Goal: Transaction & Acquisition: Book appointment/travel/reservation

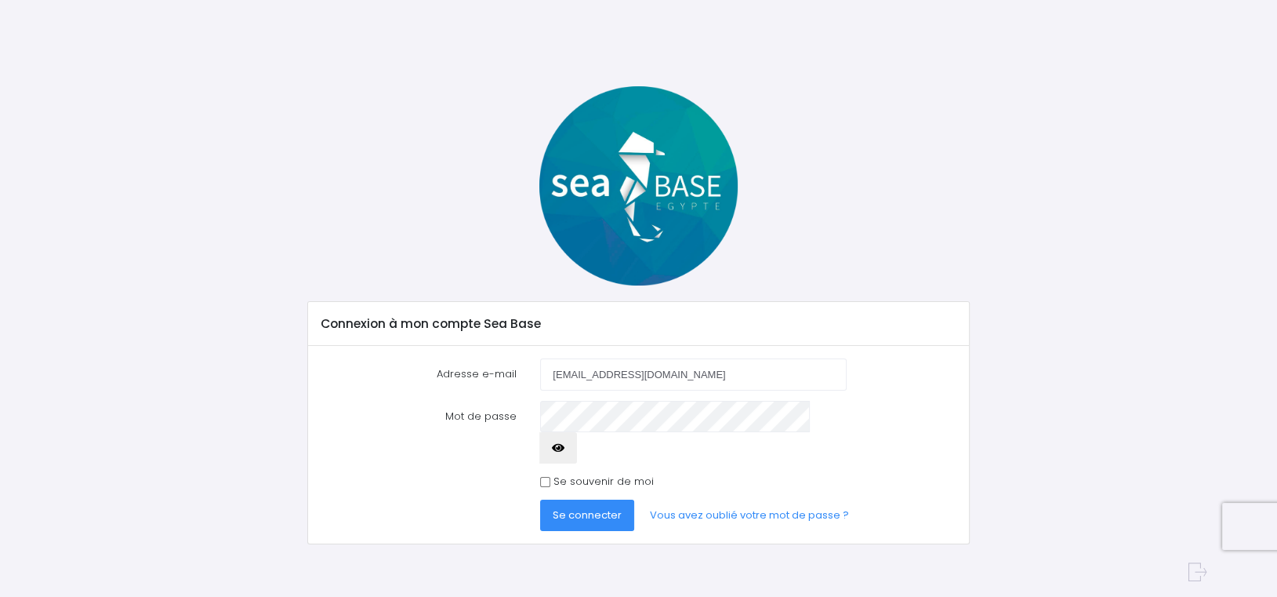
click at [692, 366] on input "thierryjarret@gmail.com" at bounding box center [693, 373] width 306 height 31
type input "nikko26@hotmail.fr"
click at [567, 474] on label "Se souvenir de moi" at bounding box center [604, 482] width 100 height 16
click at [550, 477] on input "Se souvenir de moi" at bounding box center [545, 482] width 10 height 10
checkbox input "true"
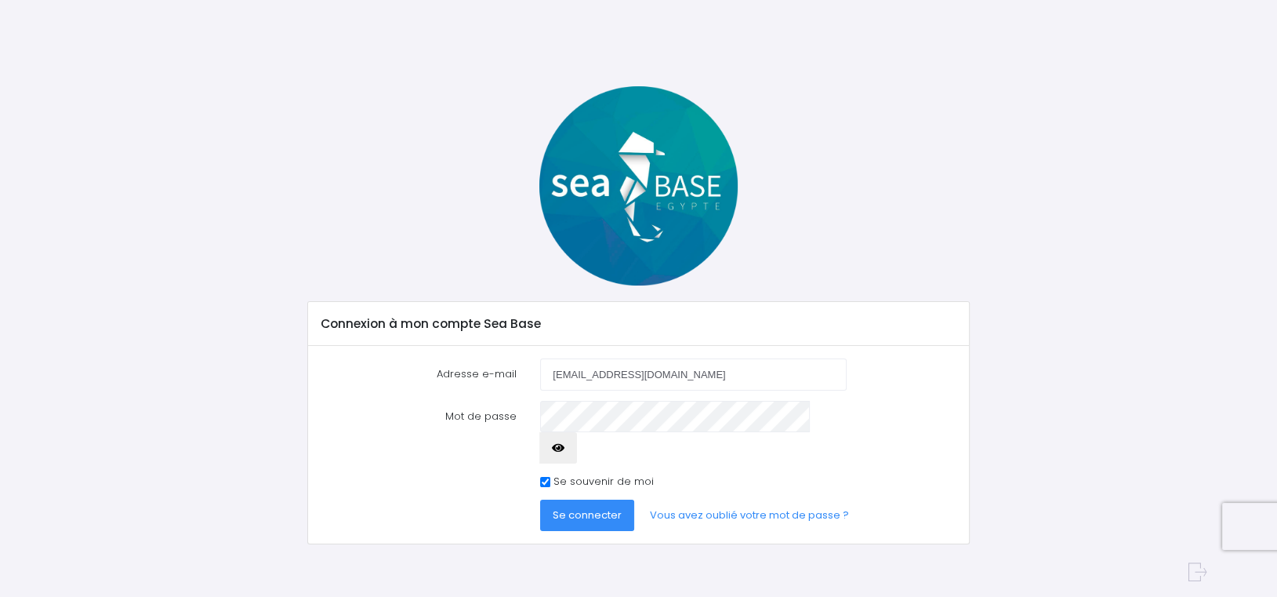
click at [610, 507] on span "Se connecter" at bounding box center [587, 514] width 69 height 15
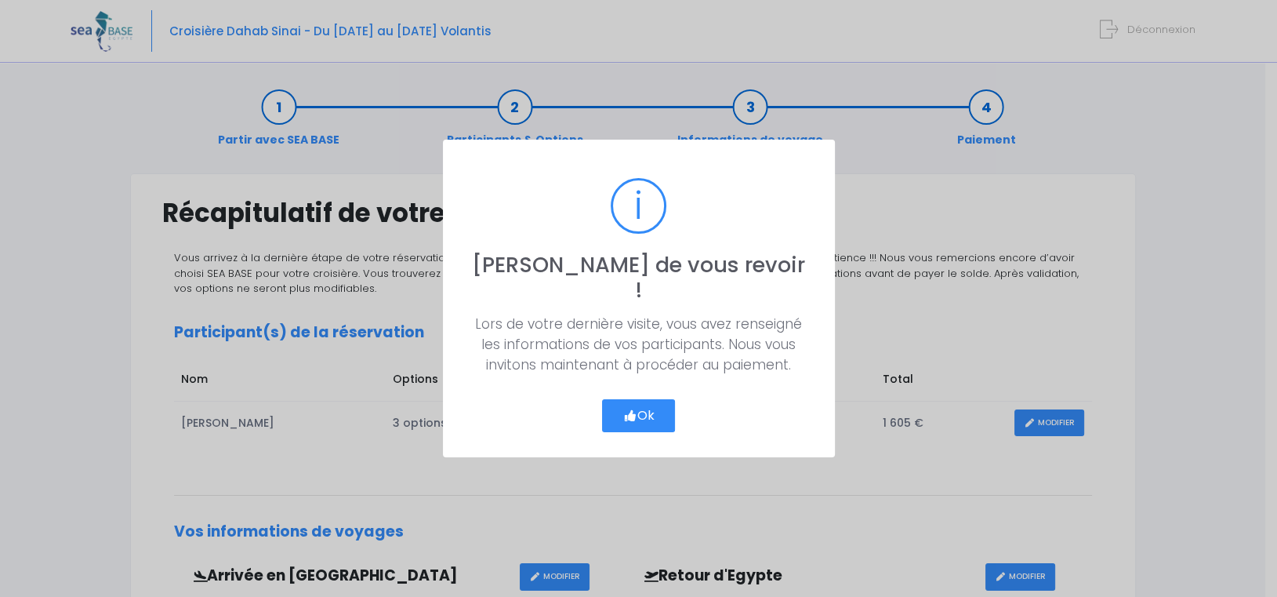
click at [650, 412] on button "Ok" at bounding box center [639, 415] width 74 height 33
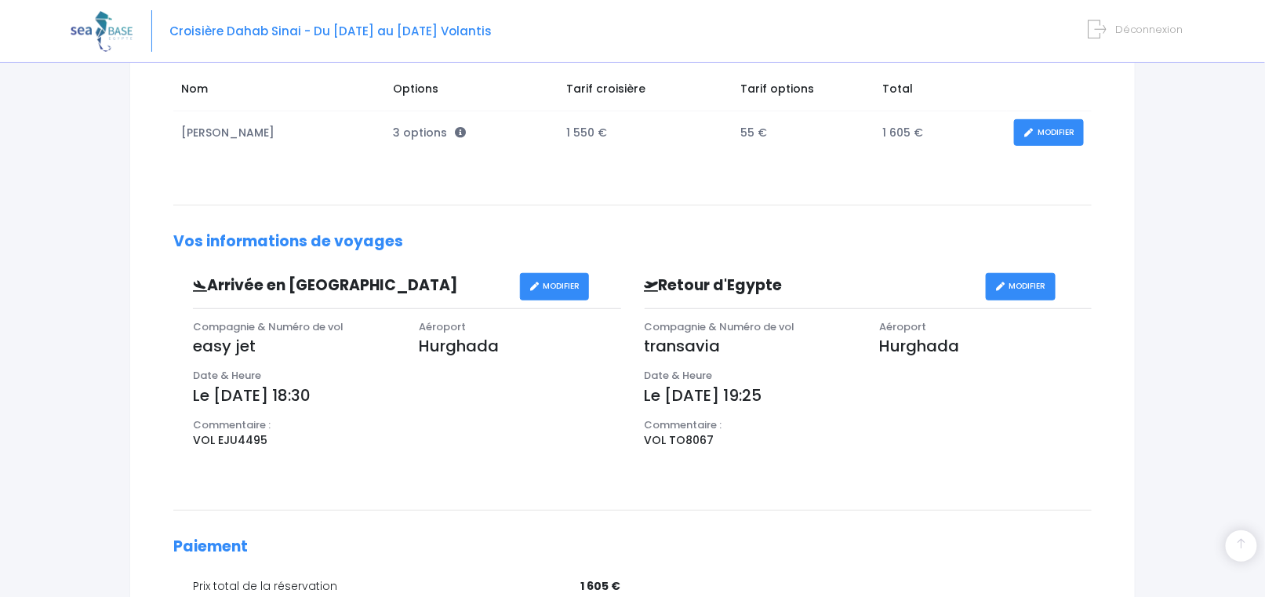
scroll to position [545, 0]
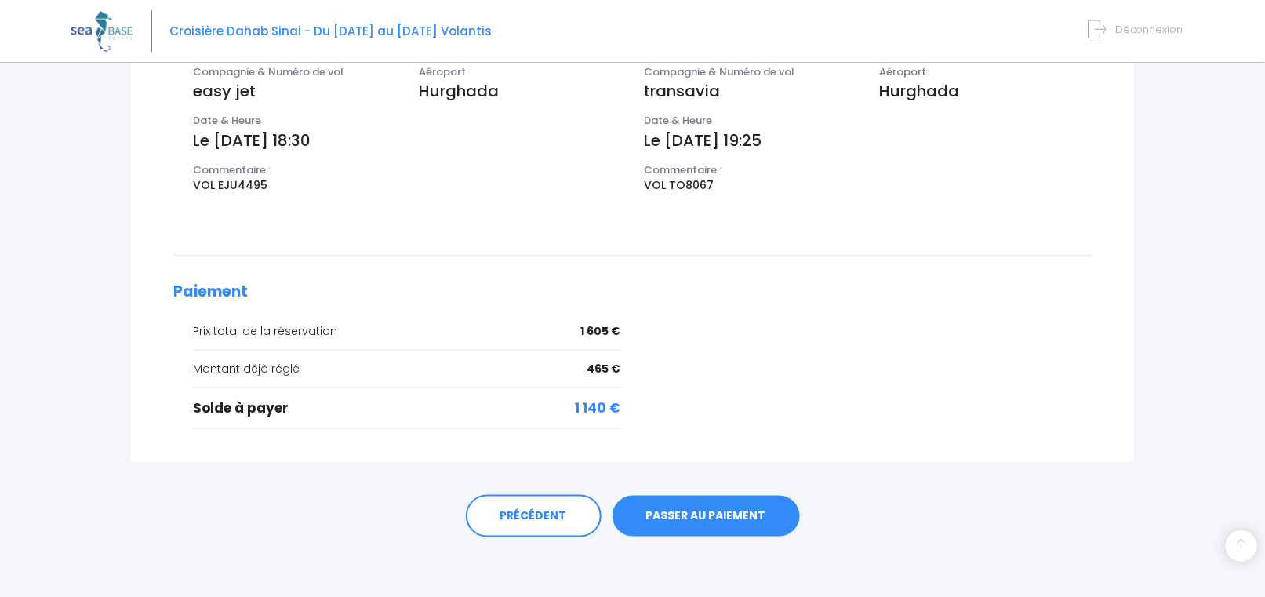
click at [704, 506] on link "PASSER AU PAIEMENT" at bounding box center [705, 516] width 187 height 41
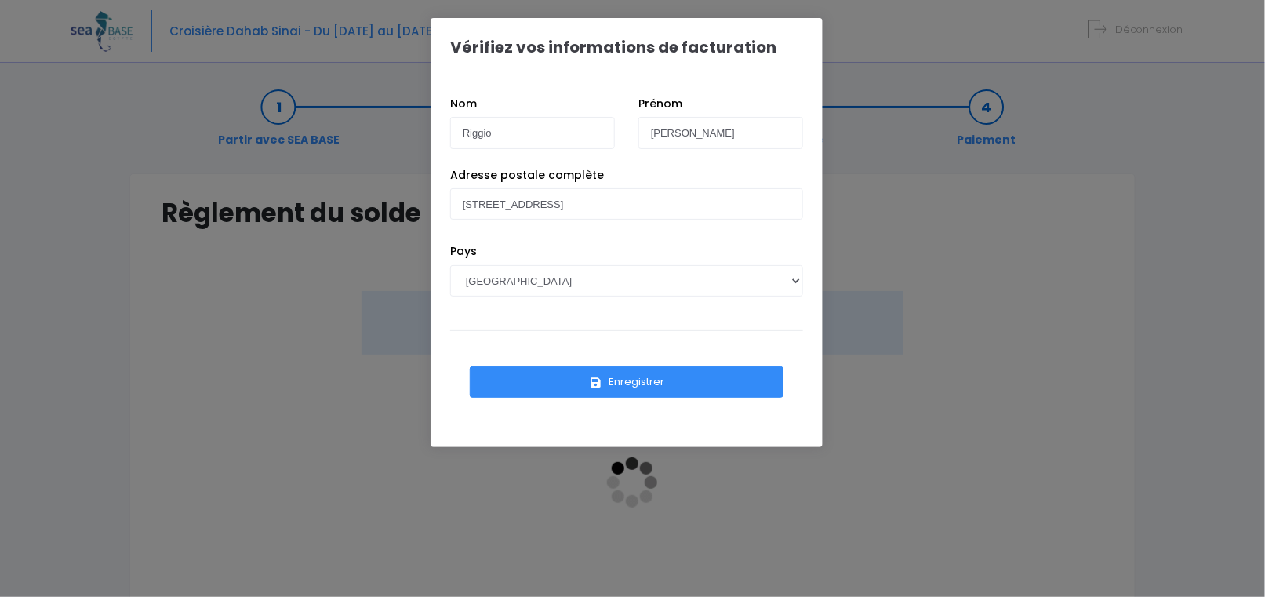
click at [625, 390] on button "Enregistrer" at bounding box center [627, 381] width 314 height 31
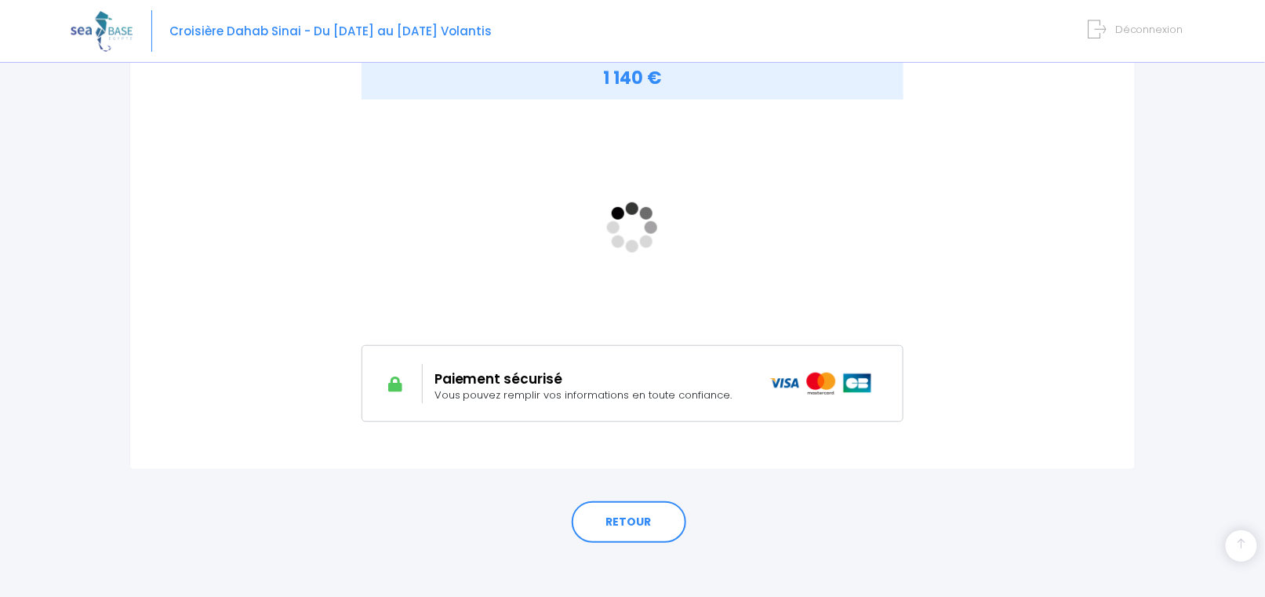
scroll to position [262, 0]
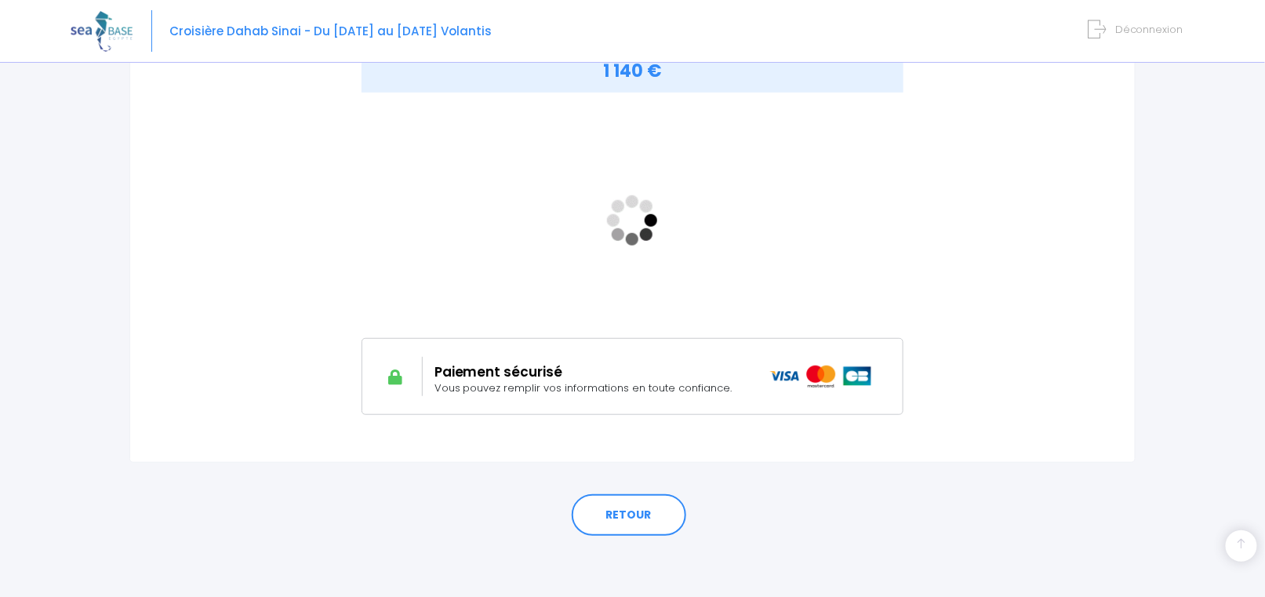
click at [1026, 318] on div "MONTANT À RÉGLER 1 140 €" at bounding box center [633, 233] width 942 height 408
click at [1020, 278] on div "MONTANT À RÉGLER 1 140 €" at bounding box center [633, 233] width 942 height 408
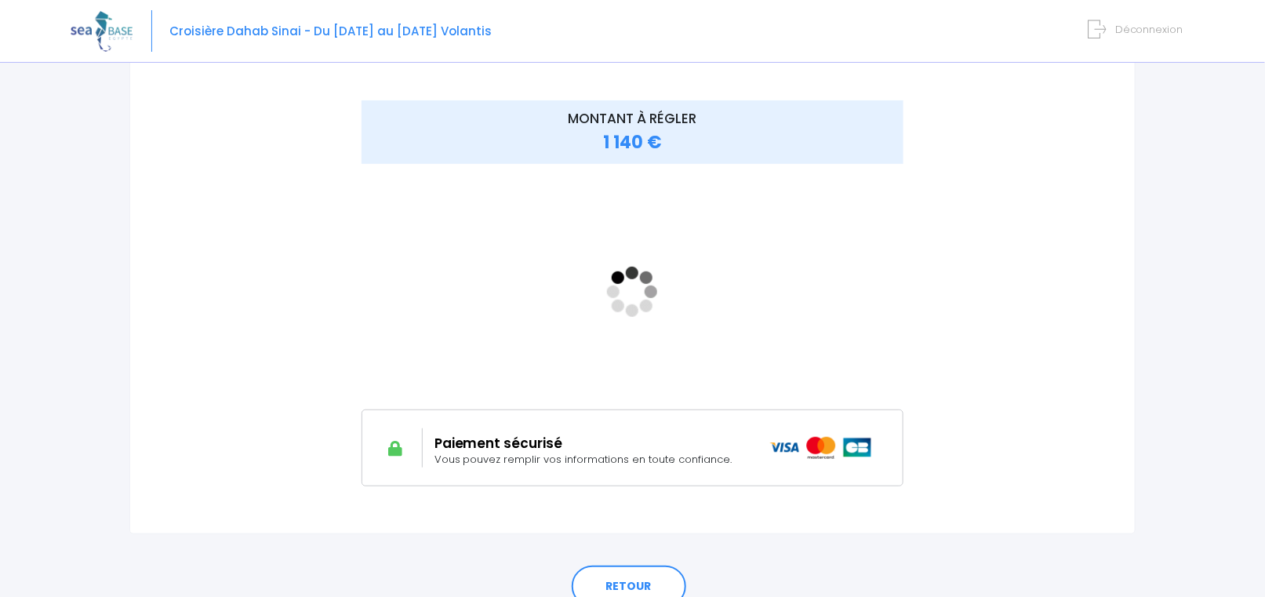
scroll to position [105, 0]
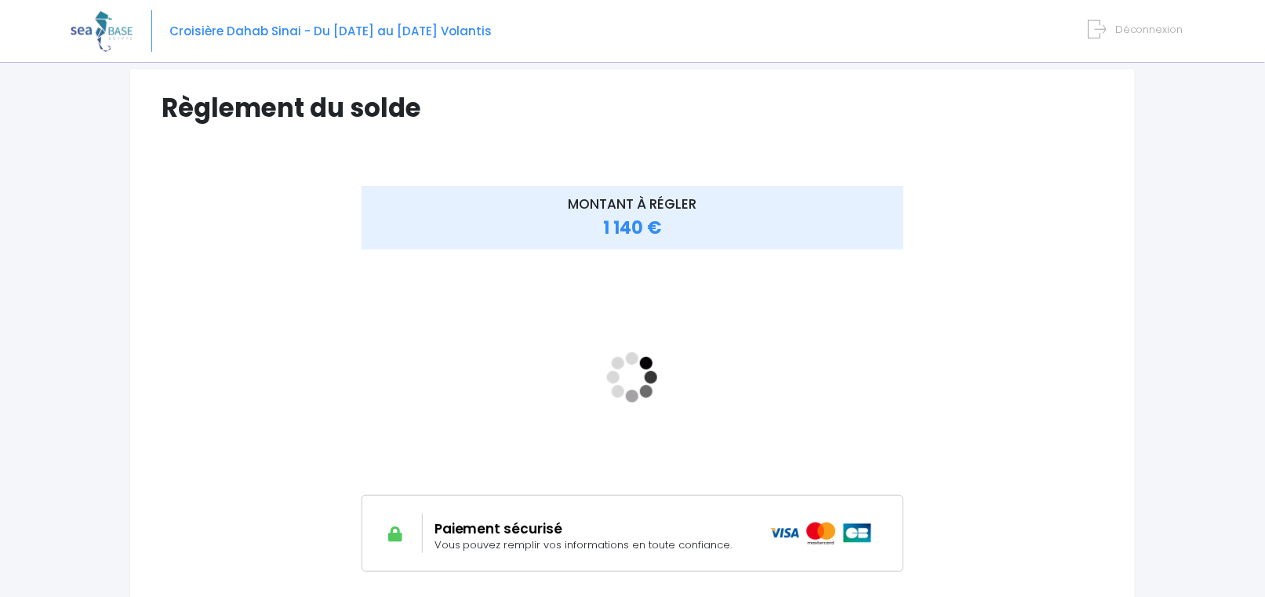
click at [910, 423] on div "MONTANT À RÉGLER 1 140 €" at bounding box center [632, 378] width 628 height 385
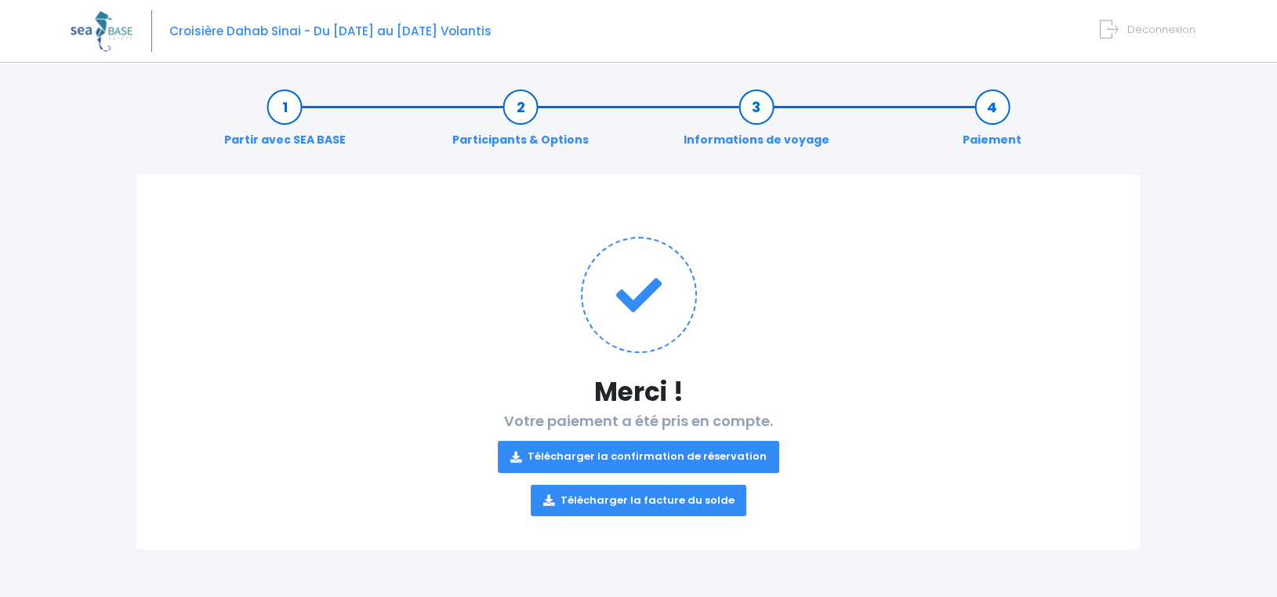
click at [661, 496] on link "Télécharger la facture du solde" at bounding box center [639, 500] width 216 height 31
click at [1080, 268] on h1 at bounding box center [639, 295] width 942 height 116
click at [1149, 32] on span "Déconnexion" at bounding box center [1161, 29] width 68 height 15
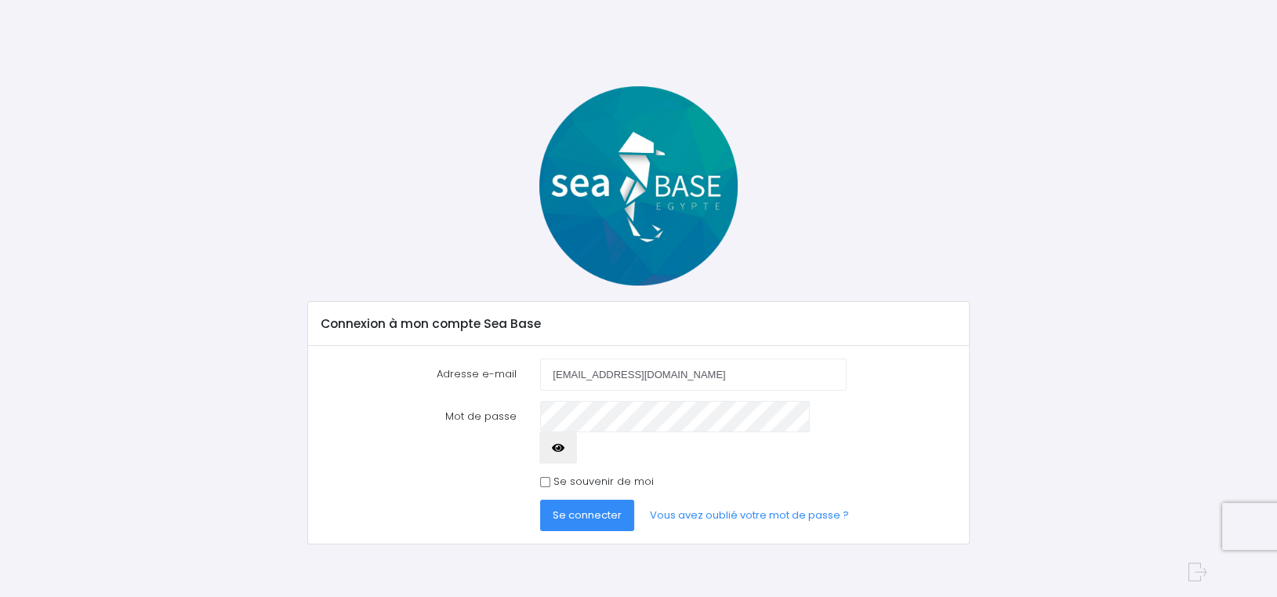
click at [684, 366] on input "nikko26@hotmail.fr" at bounding box center [693, 373] width 306 height 31
type input "thierryjarret@gmail.com"
click at [601, 507] on span "Se connecter" at bounding box center [587, 514] width 69 height 15
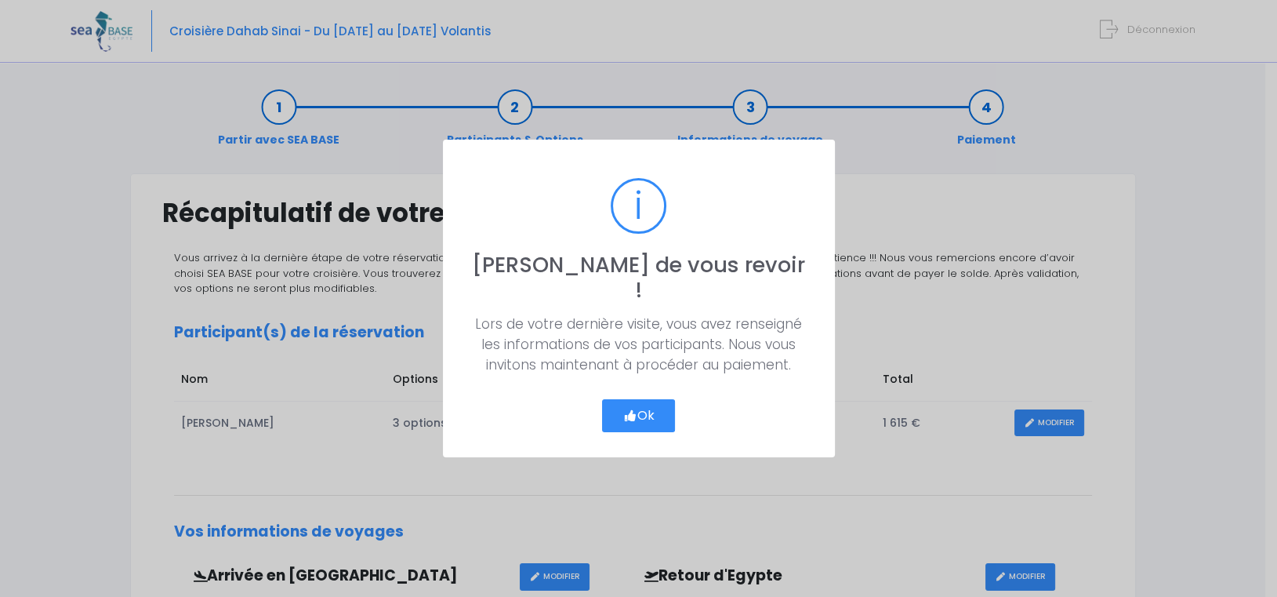
click at [648, 399] on button "Ok" at bounding box center [639, 415] width 74 height 33
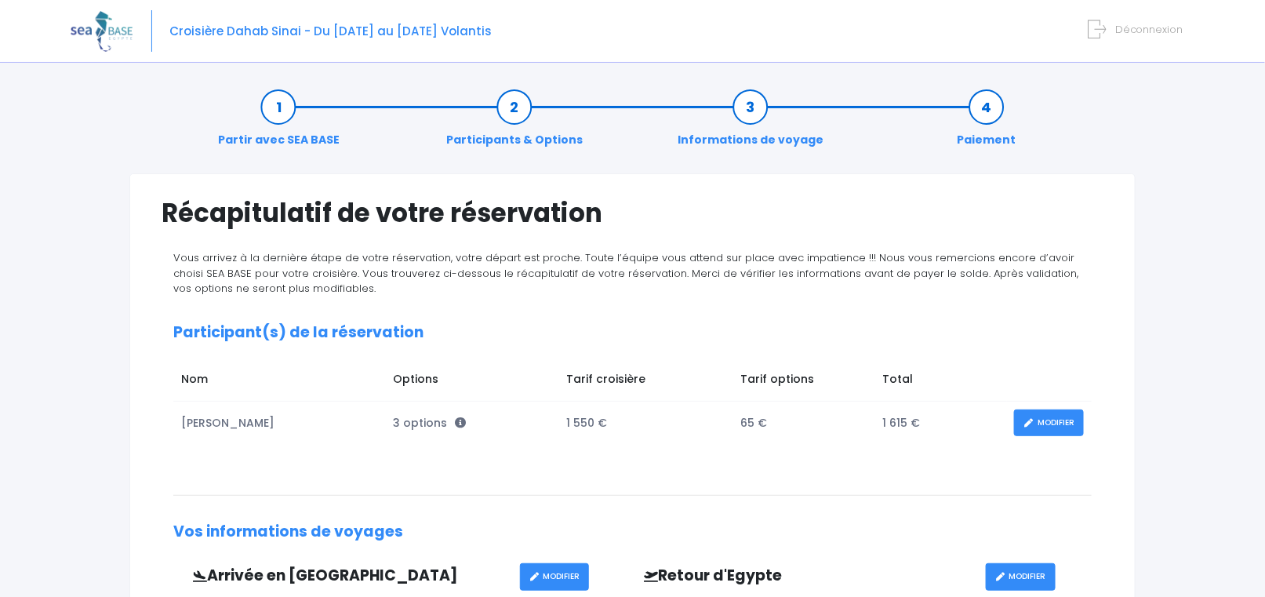
click at [992, 116] on link "Paiement" at bounding box center [986, 123] width 74 height 49
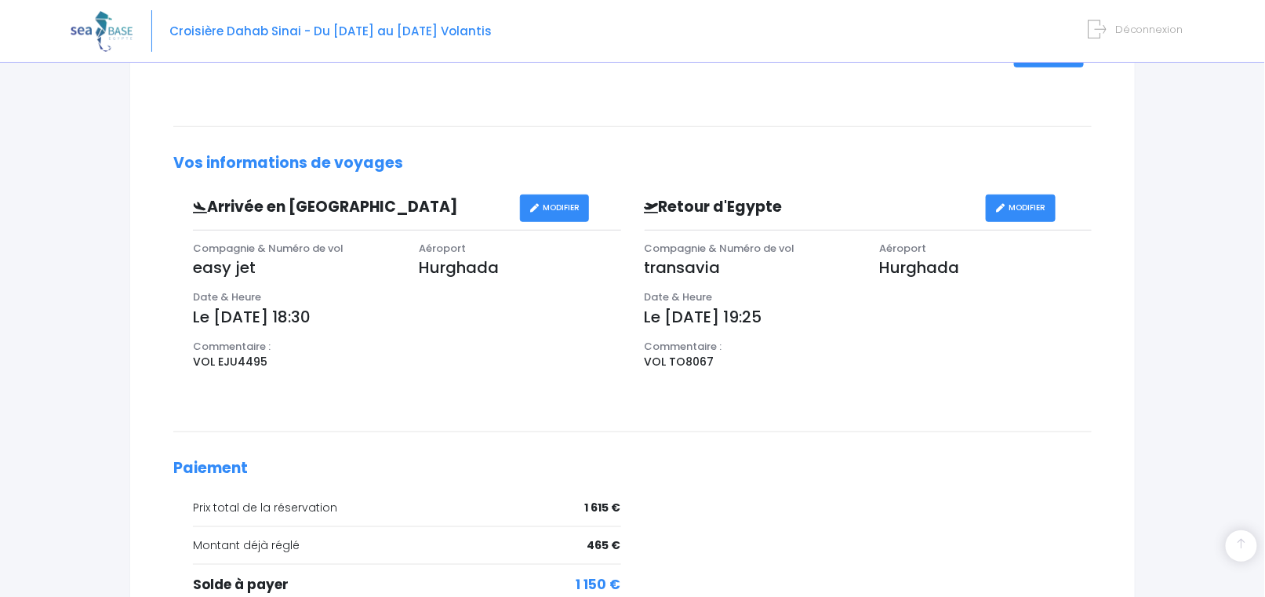
scroll to position [545, 0]
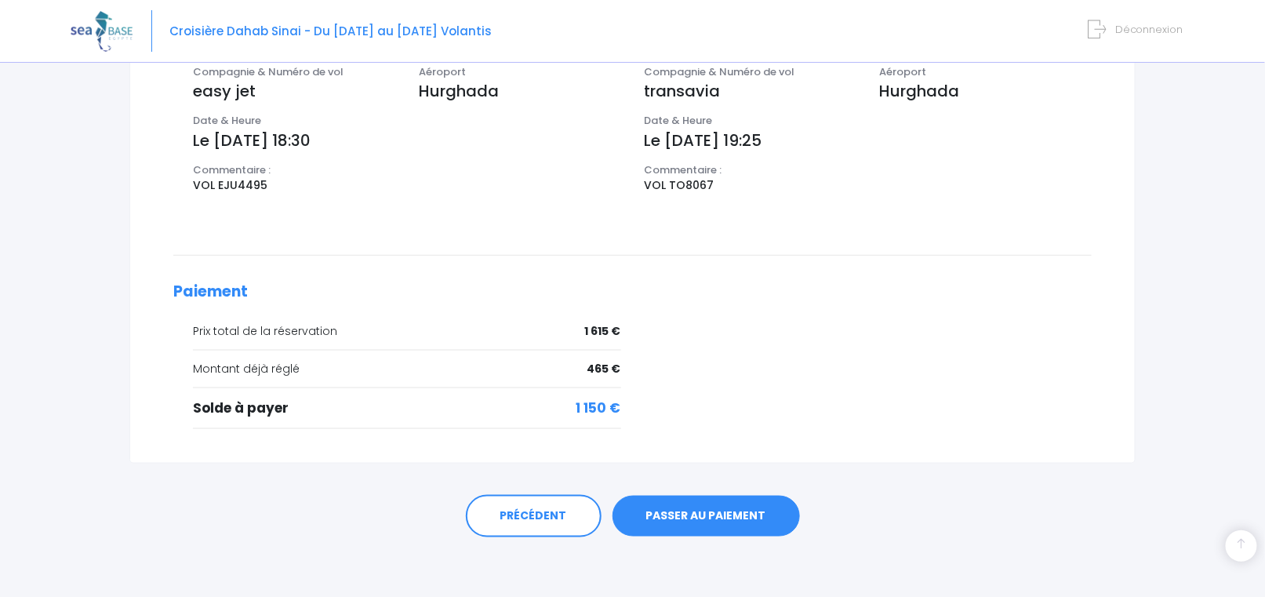
click at [746, 506] on link "PASSER AU PAIEMENT" at bounding box center [705, 516] width 187 height 41
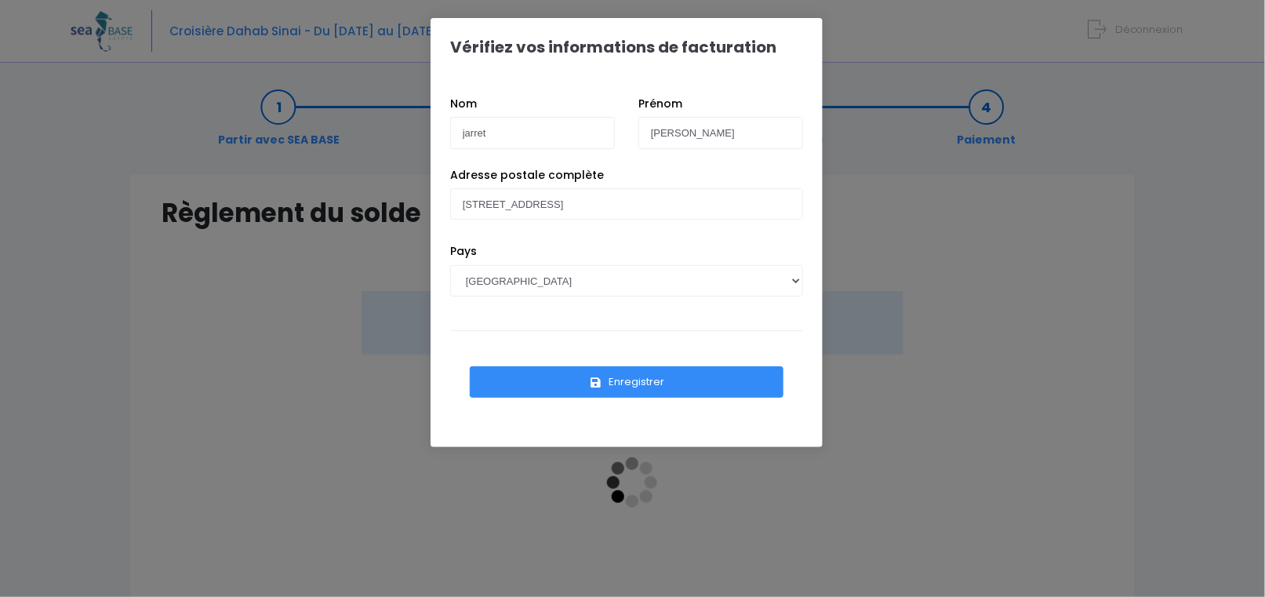
click at [633, 372] on button "Enregistrer" at bounding box center [627, 381] width 314 height 31
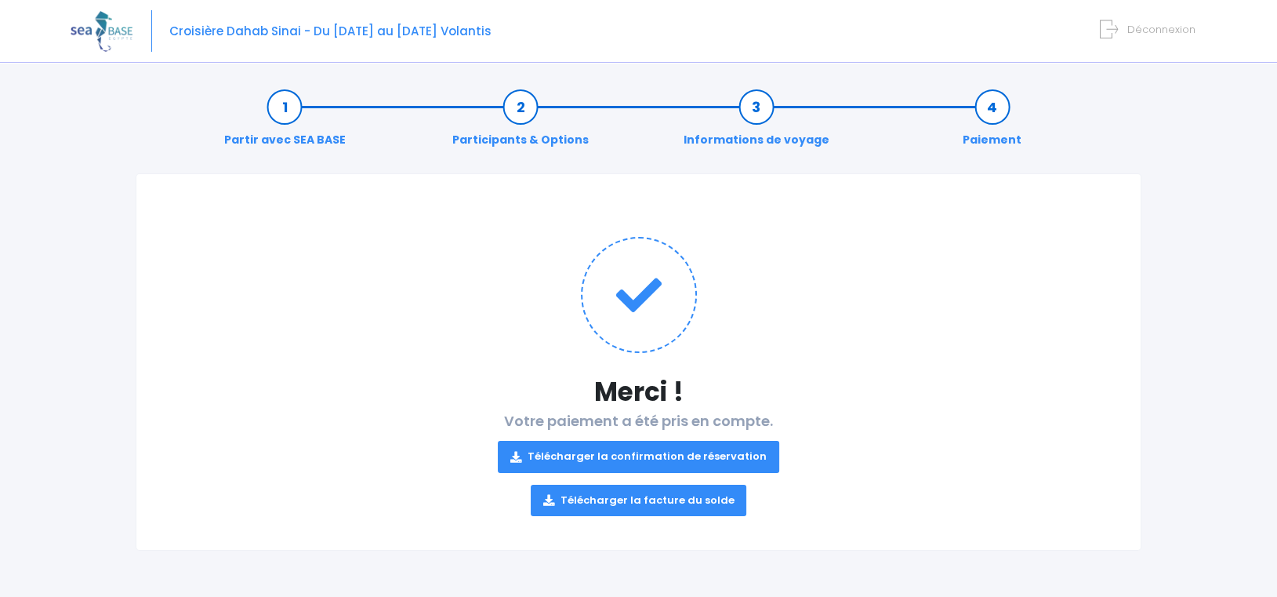
click at [699, 505] on link "Télécharger la facture du solde" at bounding box center [639, 500] width 216 height 31
click at [1155, 34] on span "Déconnexion" at bounding box center [1161, 29] width 68 height 15
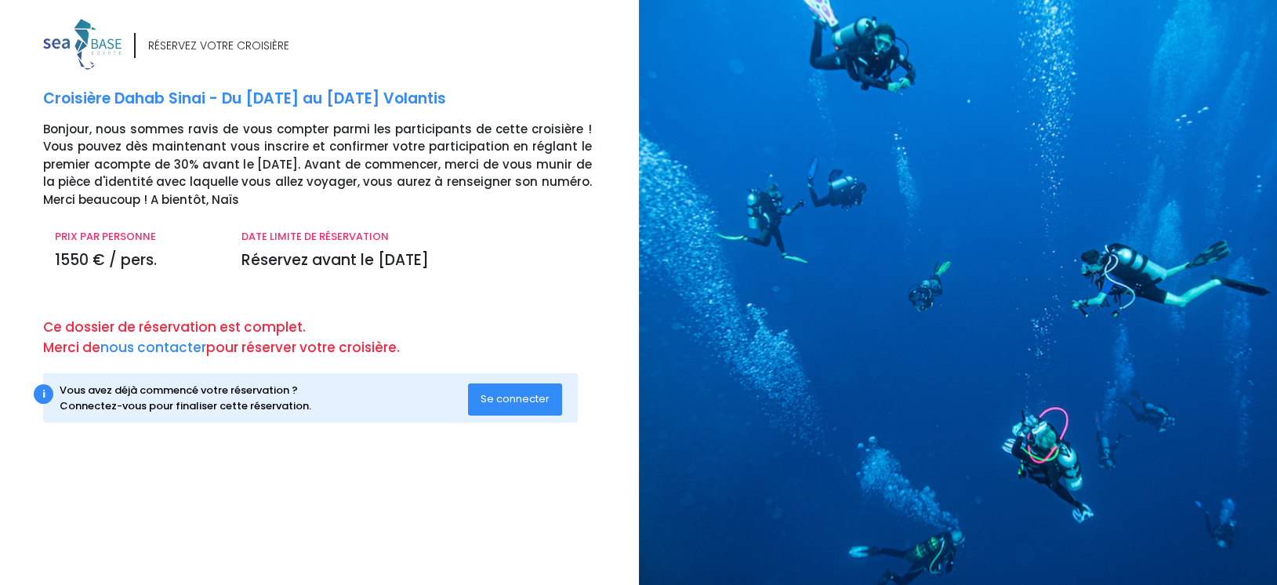
click at [496, 401] on span "Se connecter" at bounding box center [515, 398] width 69 height 15
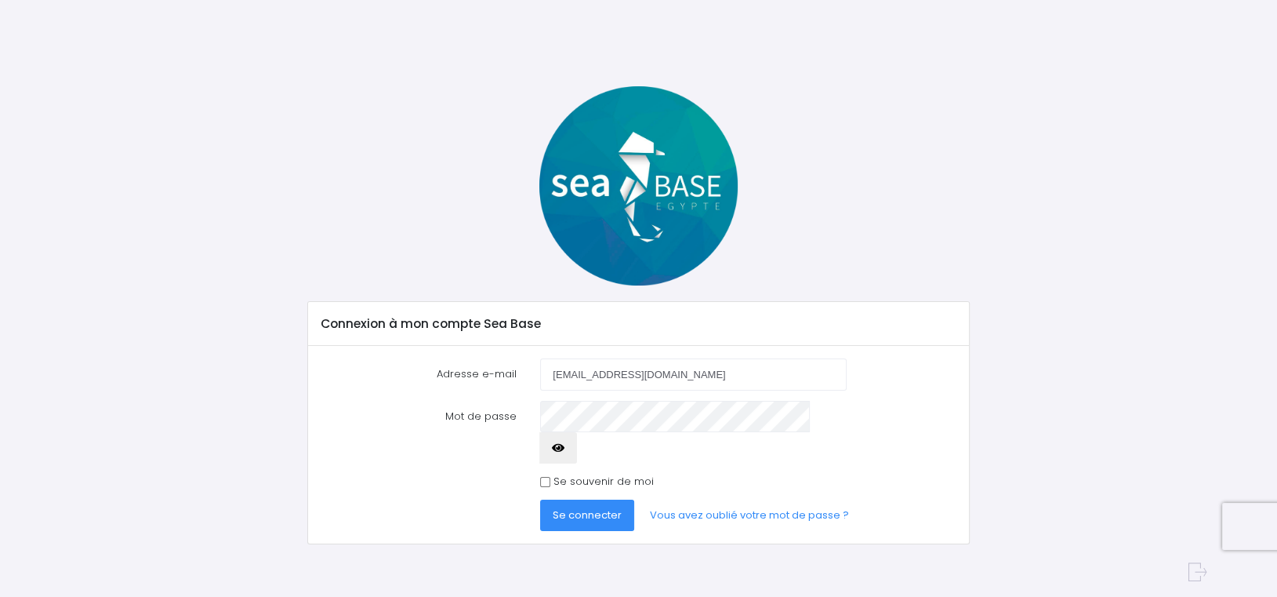
click at [687, 373] on input "[EMAIL_ADDRESS][DOMAIN_NAME]" at bounding box center [693, 373] width 306 height 31
type input "[EMAIL_ADDRESS][DOMAIN_NAME]"
click at [588, 507] on span "Se connecter" at bounding box center [587, 514] width 69 height 15
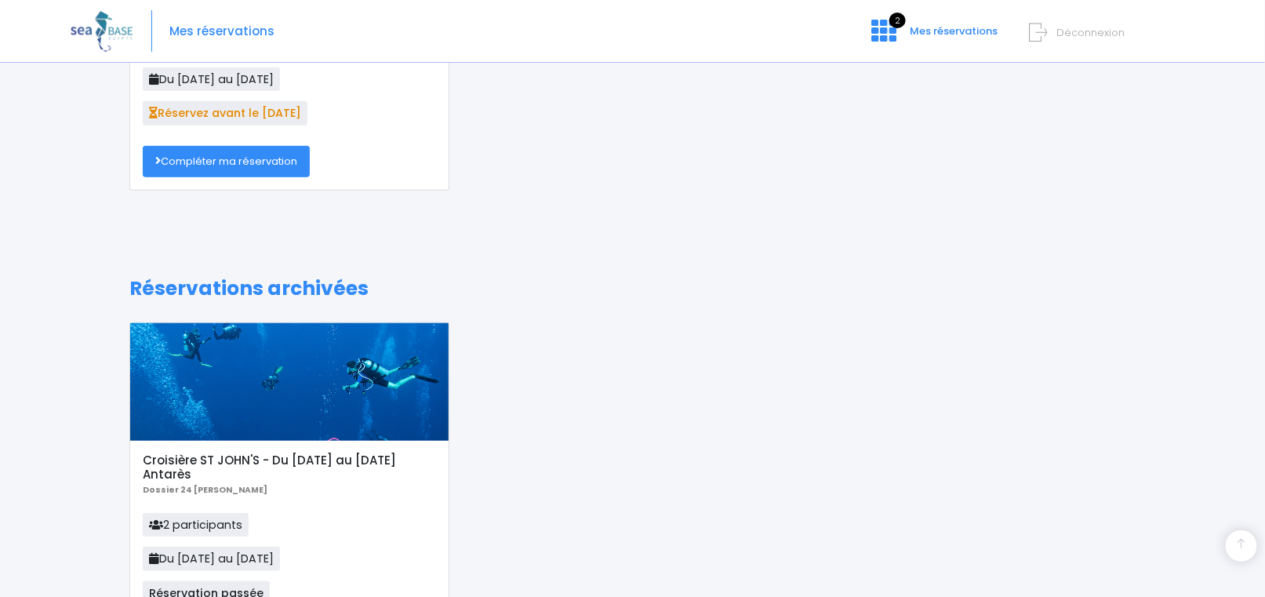
scroll to position [80, 0]
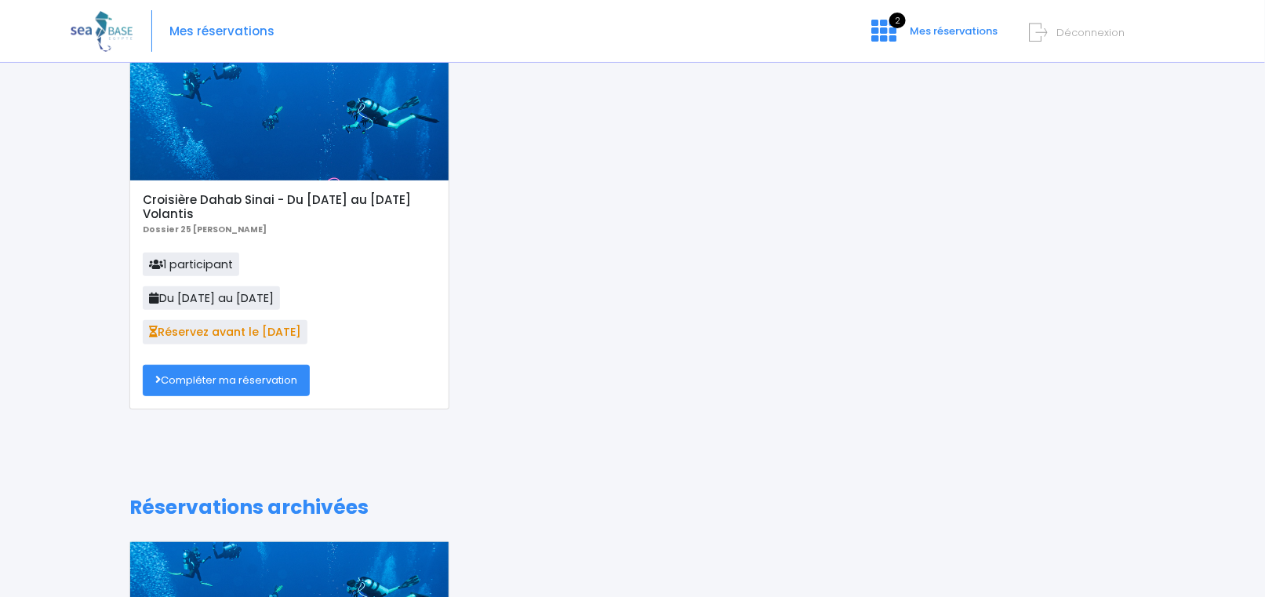
click at [220, 383] on link "Compléter ma réservation" at bounding box center [226, 380] width 167 height 31
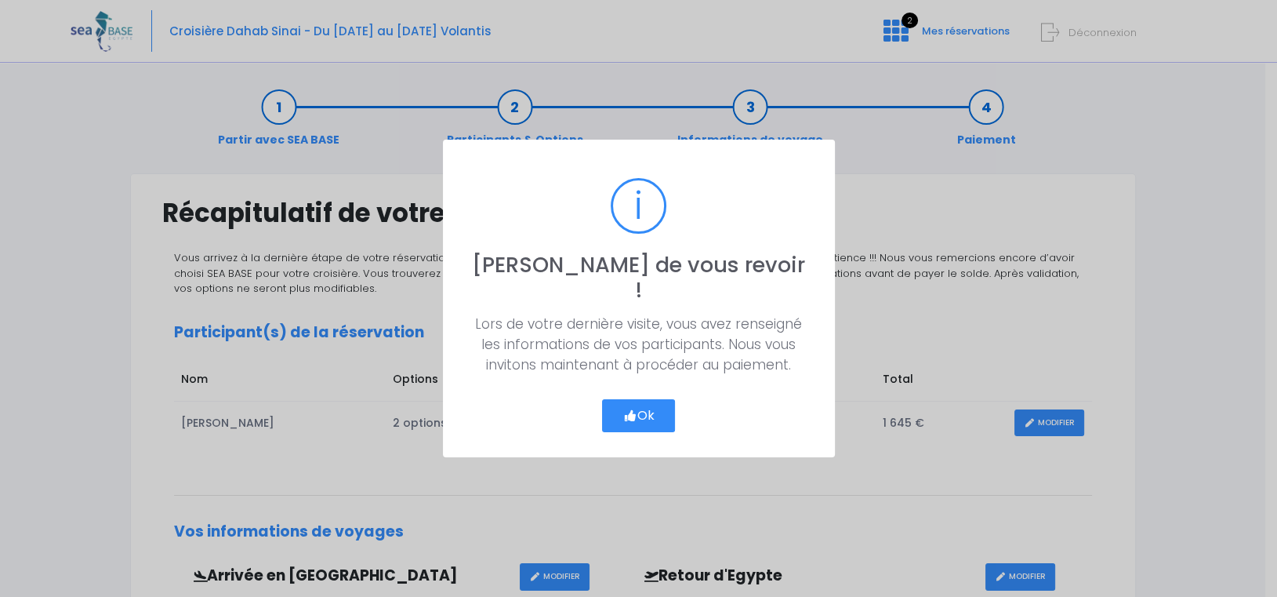
click at [633, 416] on icon "button" at bounding box center [630, 416] width 14 height 0
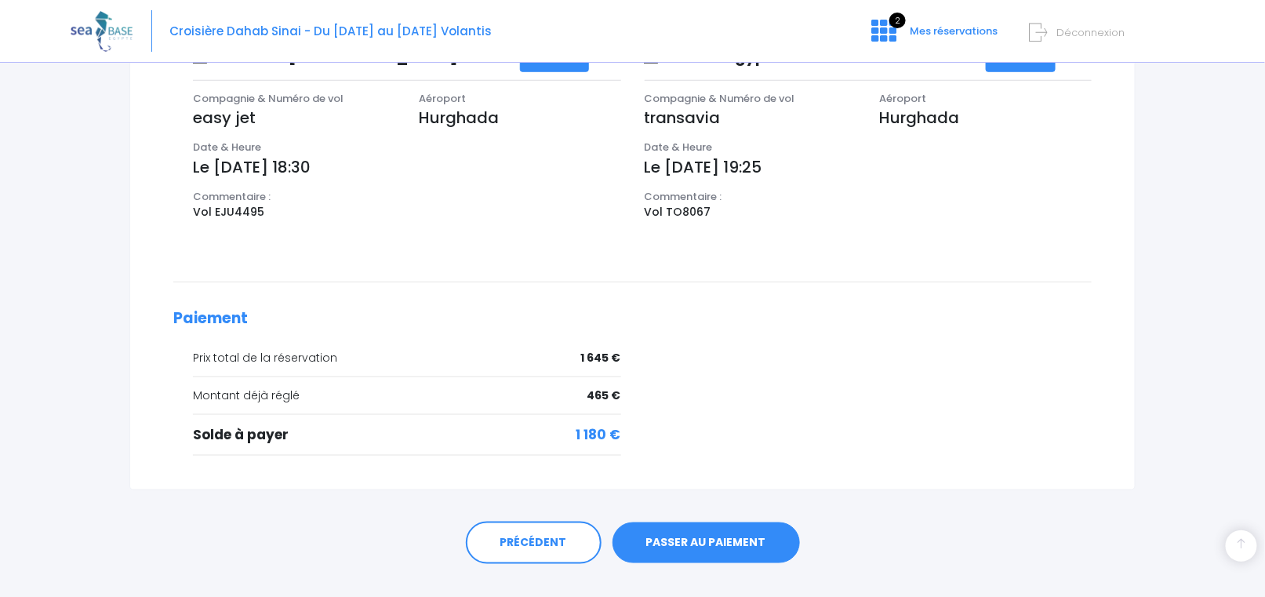
scroll to position [545, 0]
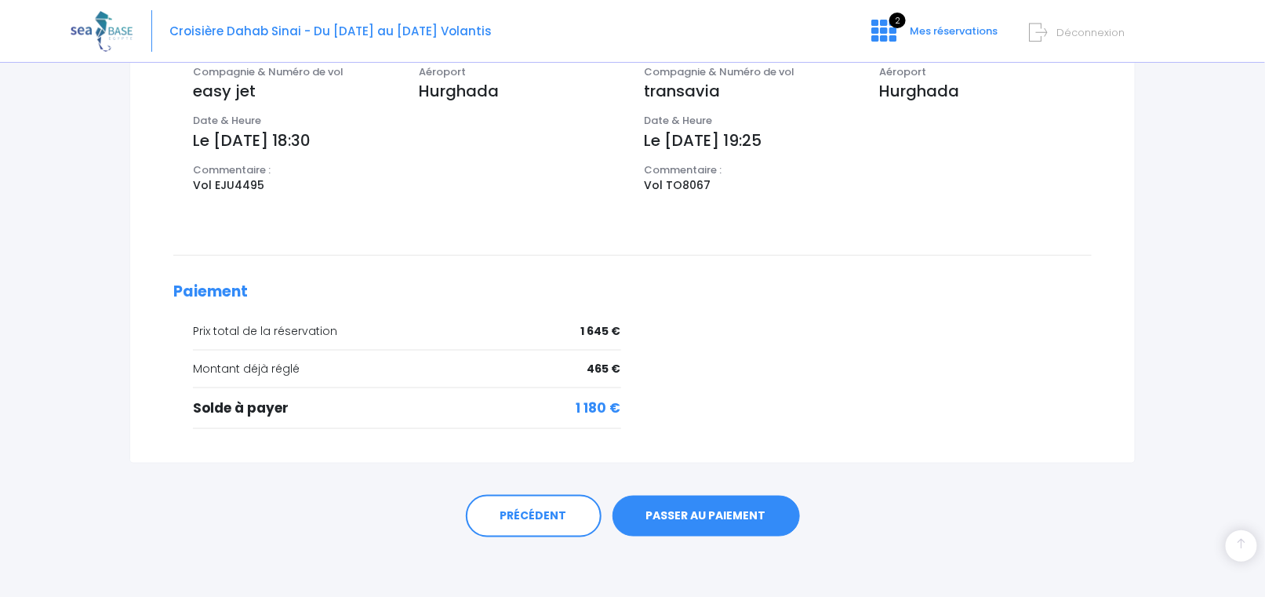
click at [739, 510] on link "PASSER AU PAIEMENT" at bounding box center [705, 516] width 187 height 41
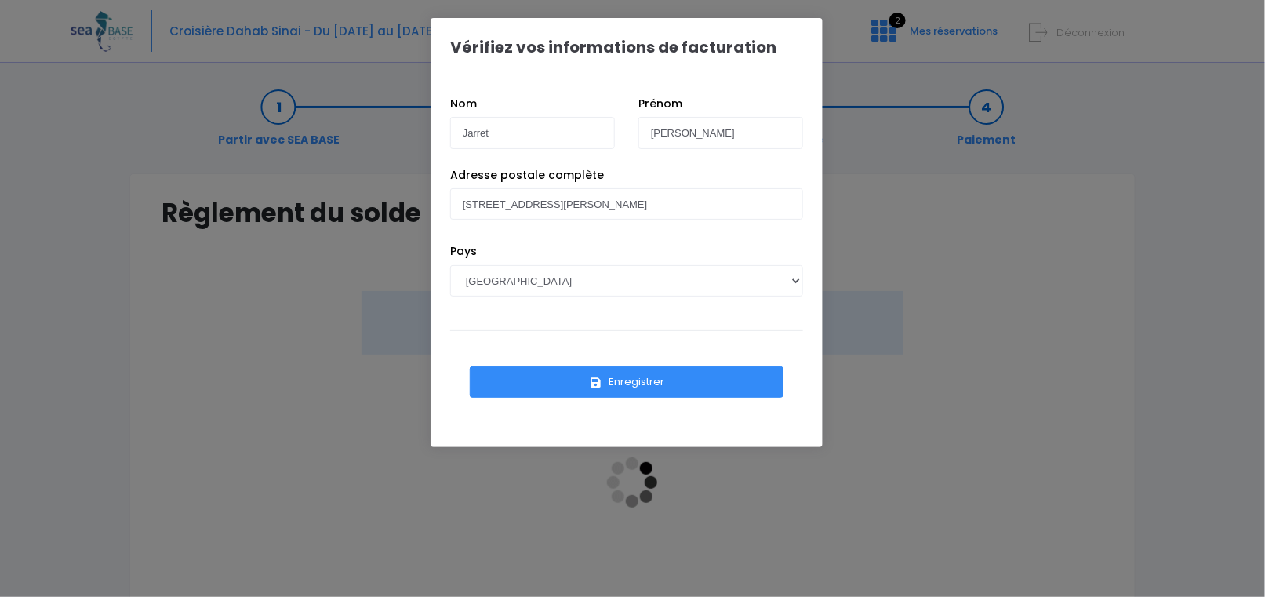
click at [635, 383] on button "Enregistrer" at bounding box center [627, 381] width 314 height 31
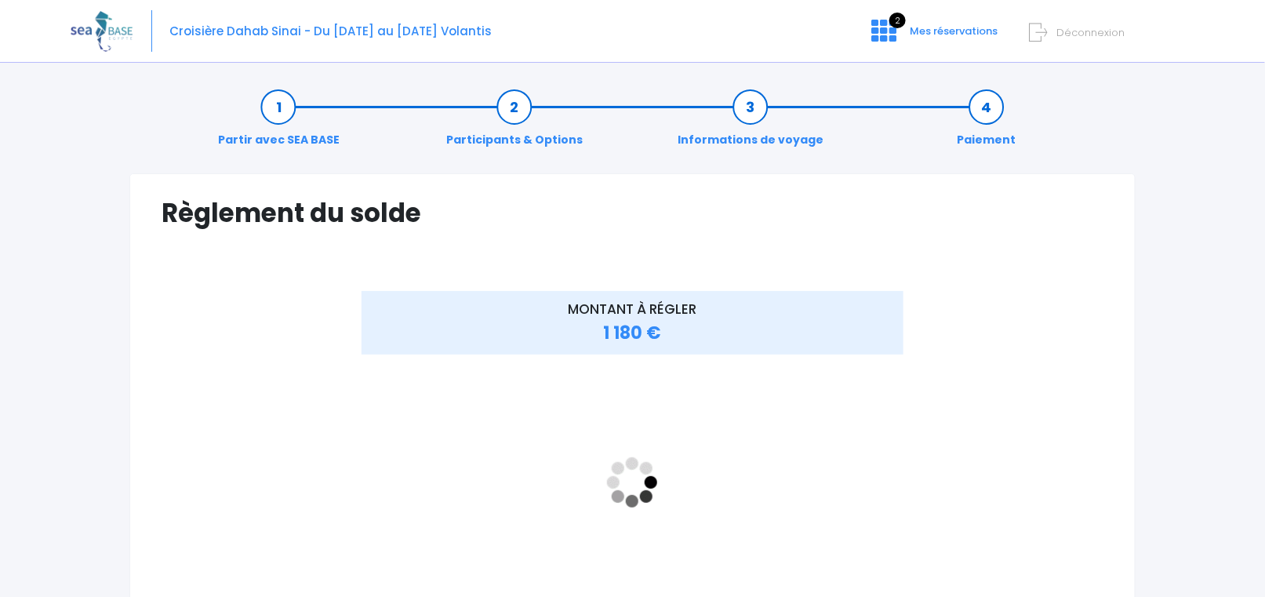
click at [1153, 345] on div "Partir avec SEA BASE Participants & Options Informations de voyage Paiement Règ…" at bounding box center [633, 466] width 1124 height 787
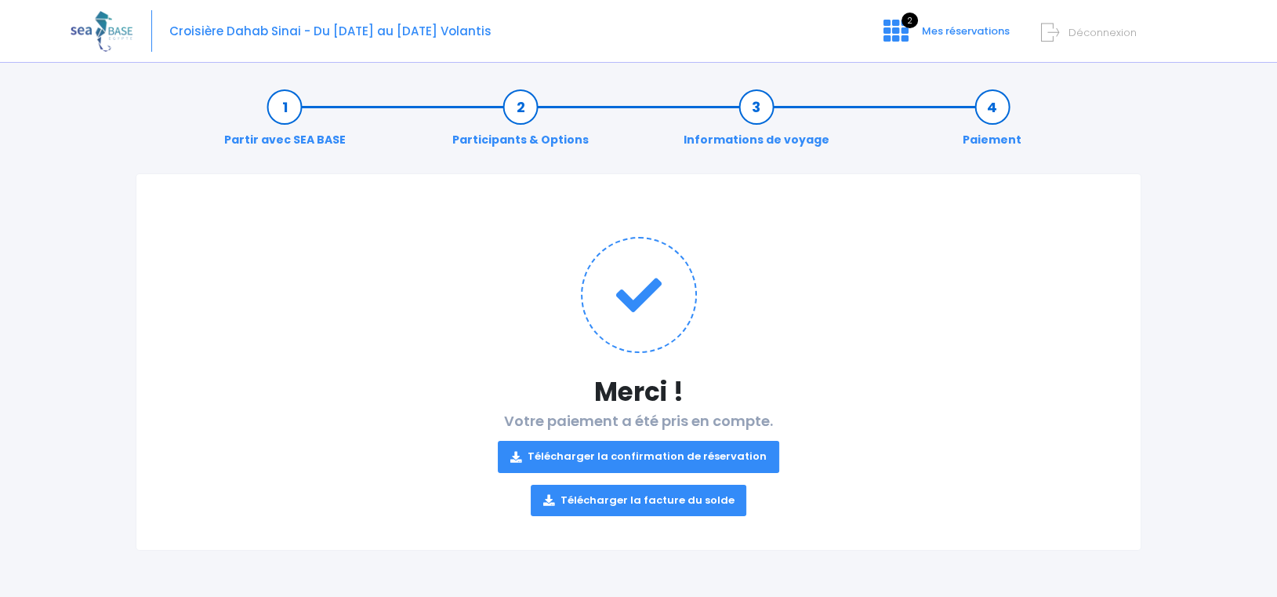
click at [700, 497] on link "Télécharger la facture du solde" at bounding box center [639, 500] width 216 height 31
